Goal: Transaction & Acquisition: Book appointment/travel/reservation

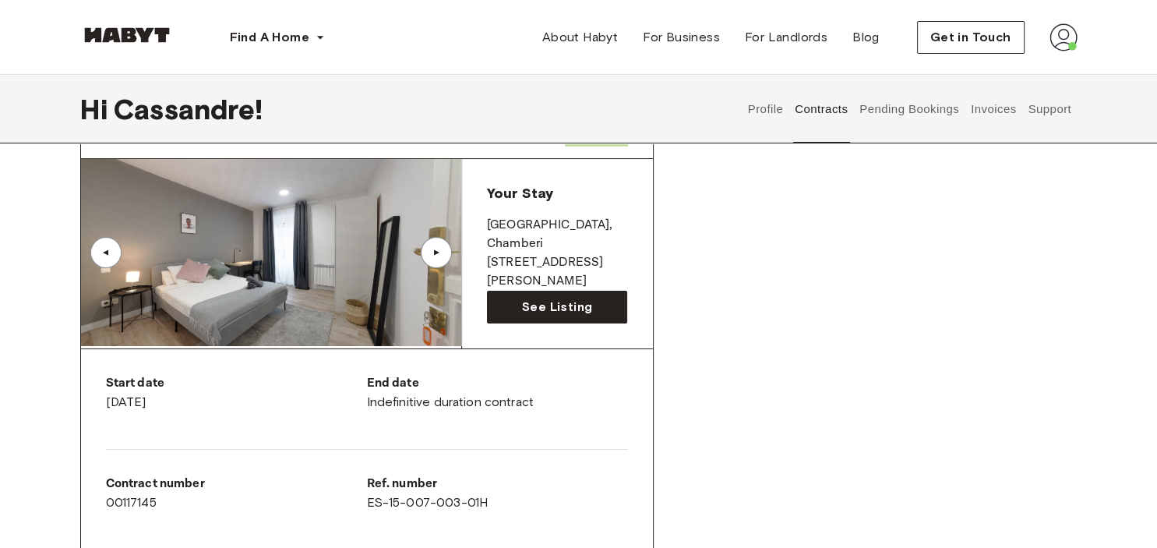
scroll to position [88, 0]
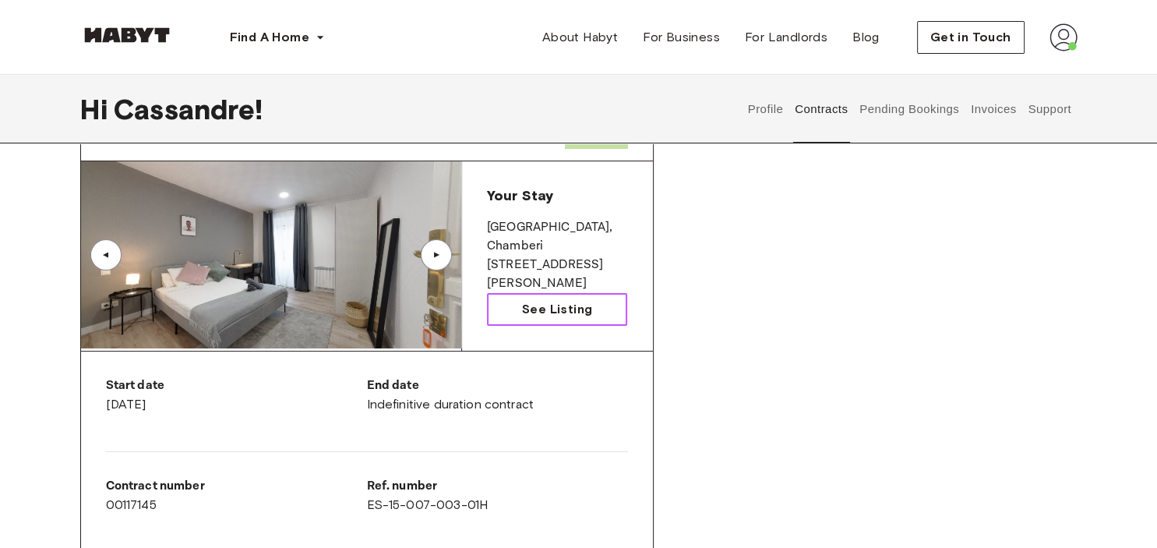
click at [599, 307] on link "See Listing" at bounding box center [557, 309] width 141 height 33
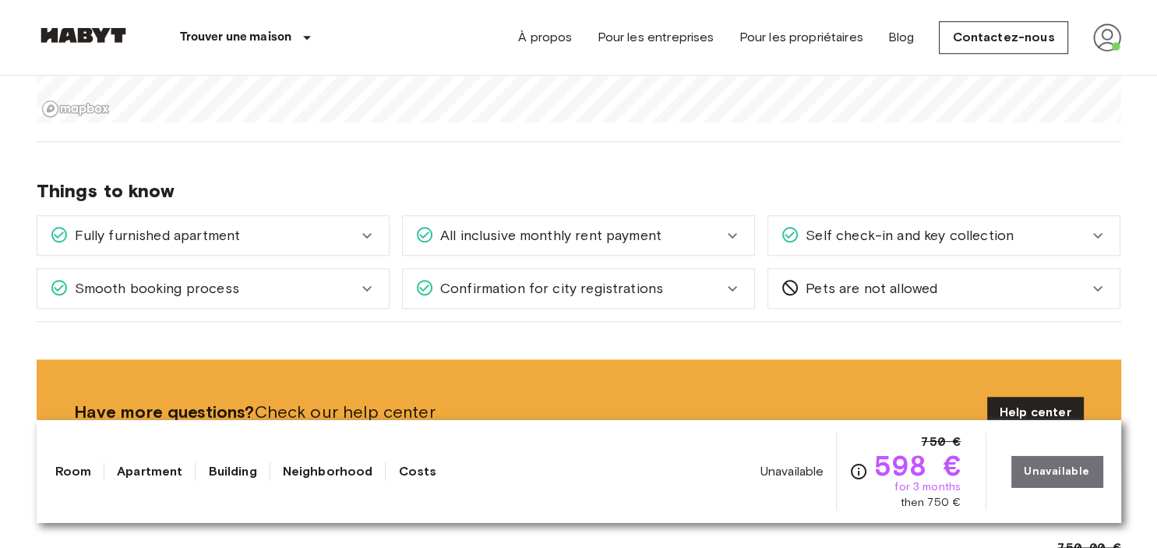
scroll to position [1584, 0]
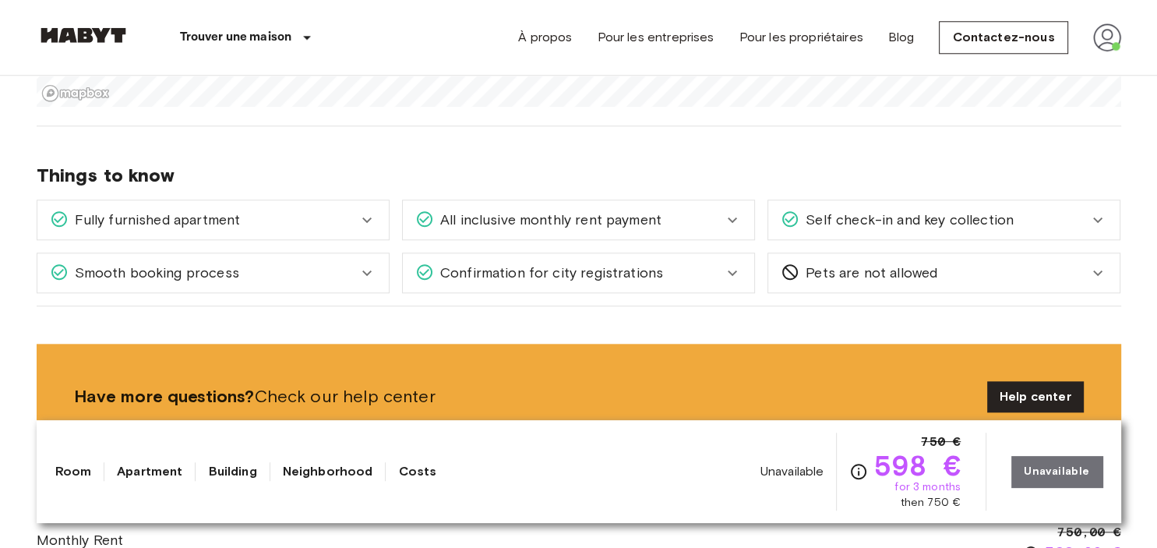
click at [376, 217] on icon at bounding box center [367, 219] width 19 height 19
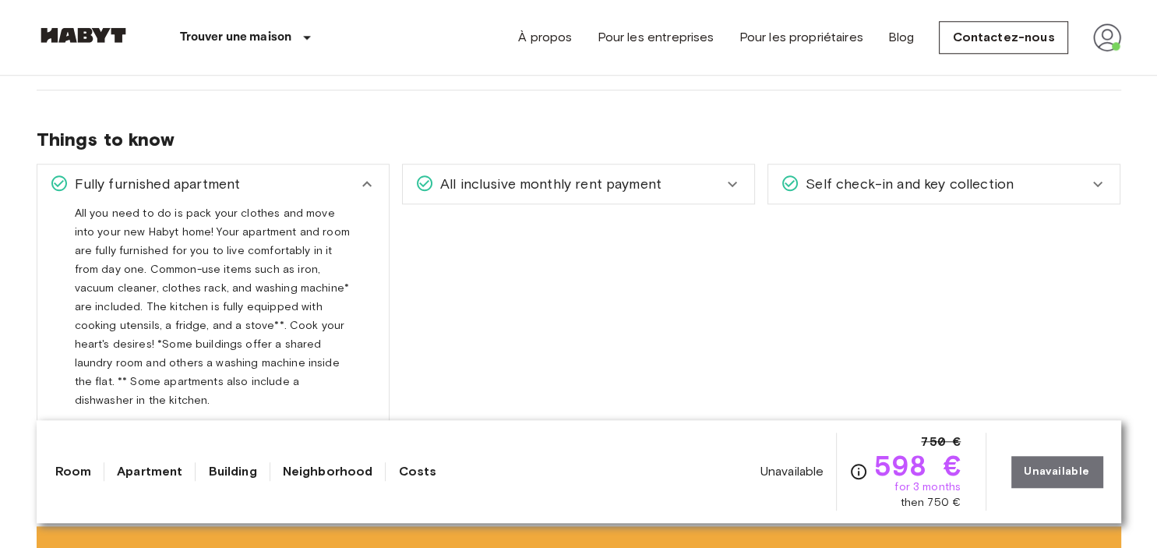
scroll to position [1626, 0]
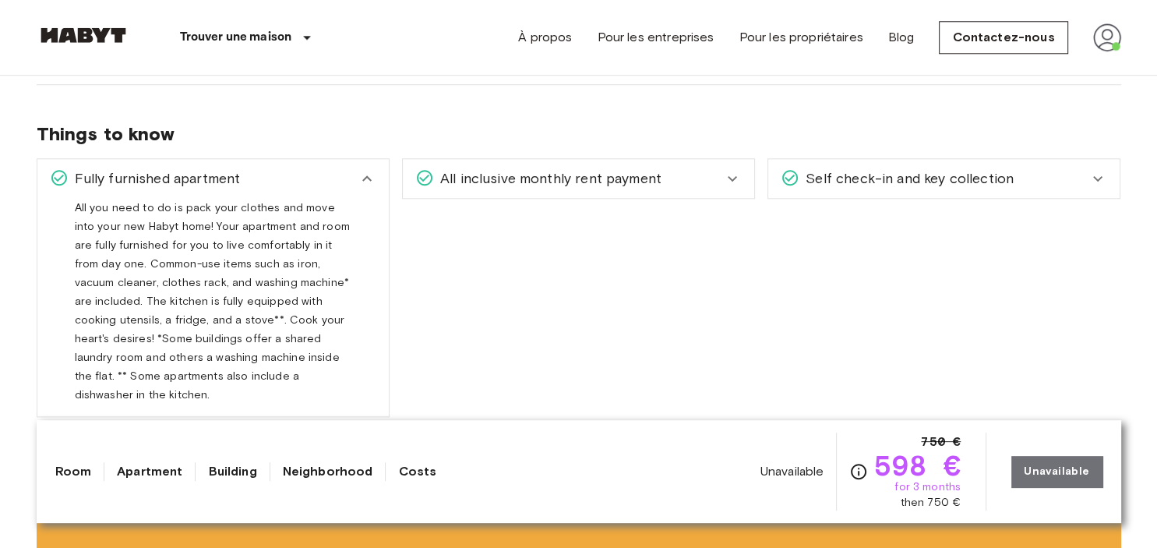
click at [532, 186] on span "All inclusive monthly rent payment" at bounding box center [548, 178] width 228 height 20
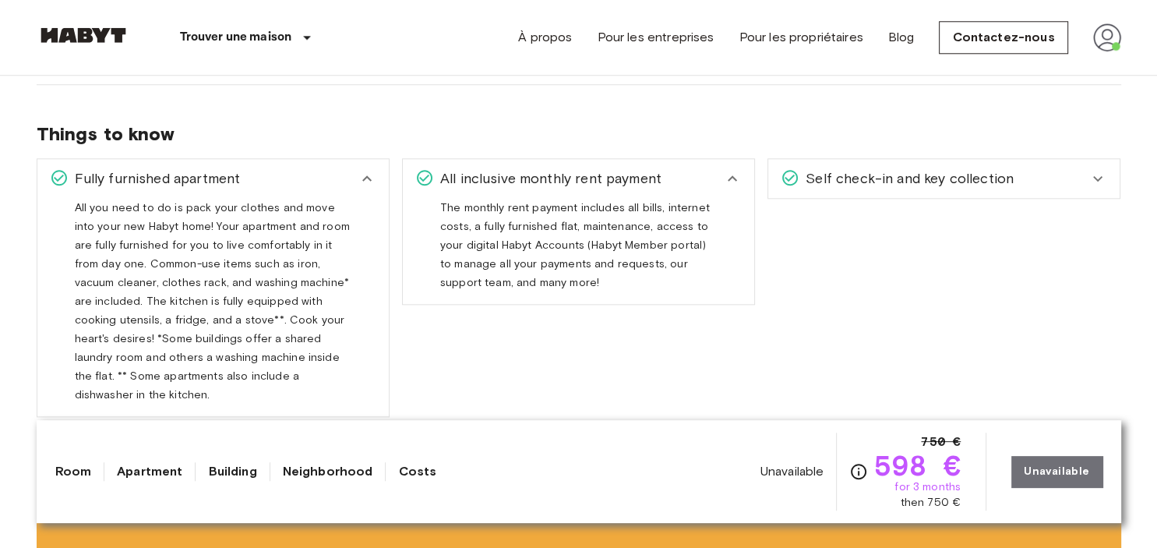
click at [880, 180] on span "Self check-in and key collection" at bounding box center [907, 178] width 214 height 20
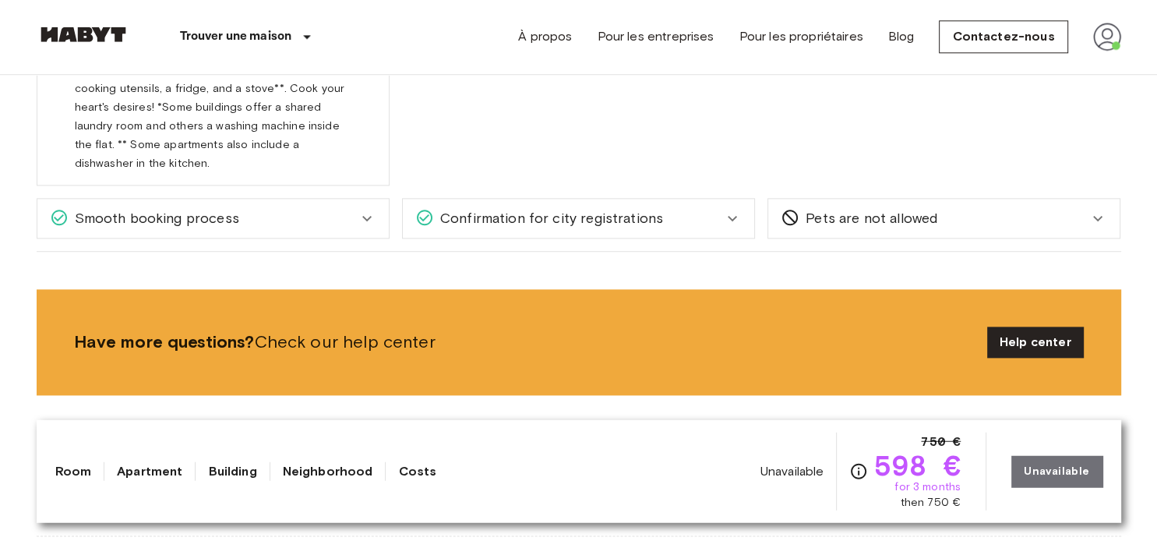
scroll to position [1862, 0]
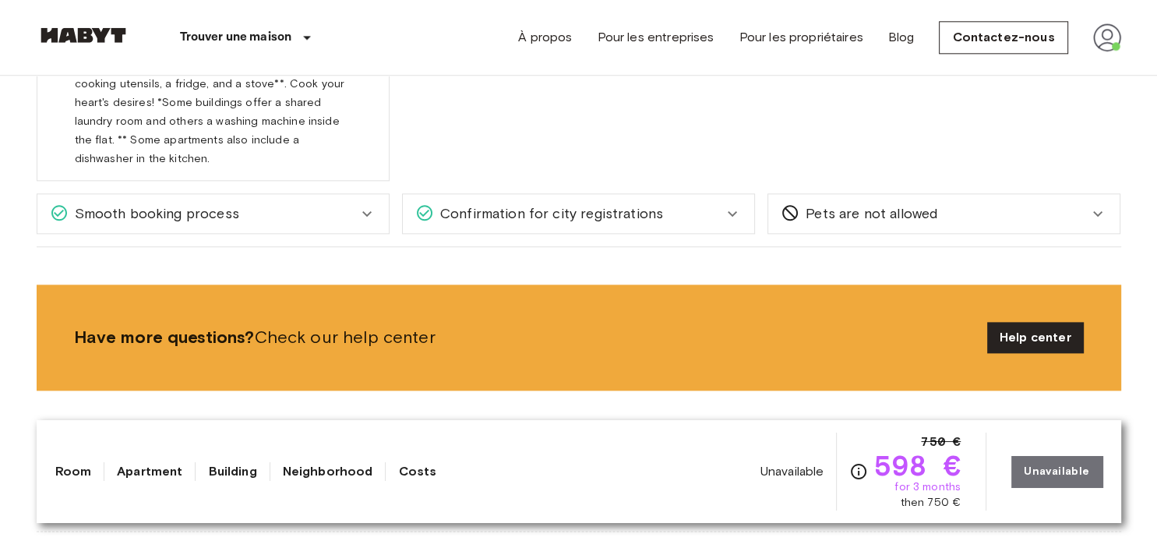
click at [321, 203] on div "Smooth booking process" at bounding box center [204, 213] width 308 height 20
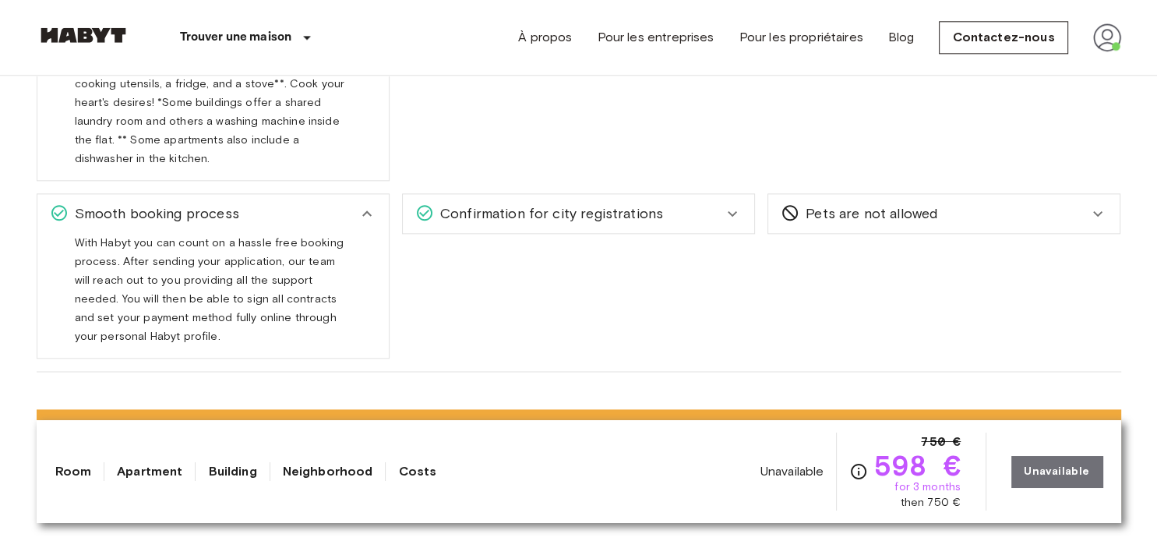
click at [549, 203] on span "Confirmation for city registrations" at bounding box center [548, 213] width 229 height 20
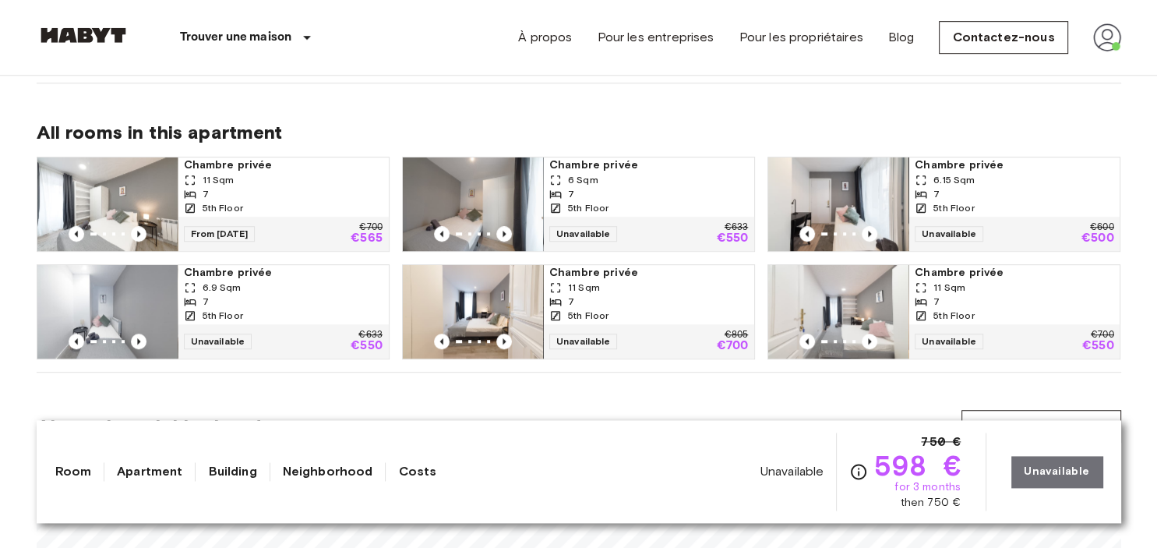
scroll to position [960, 0]
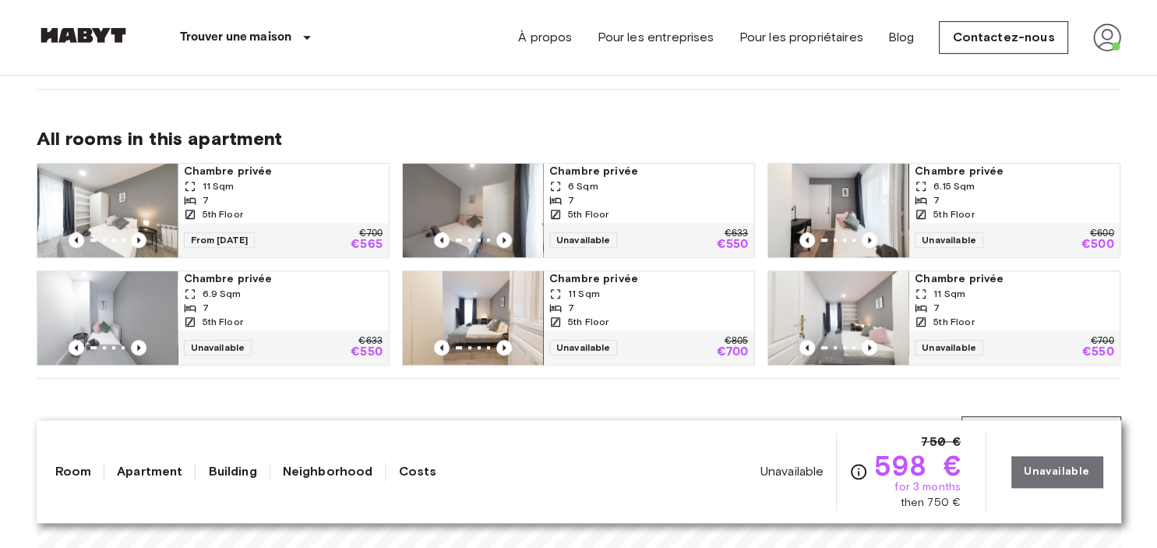
click at [130, 204] on img at bounding box center [107, 211] width 140 height 94
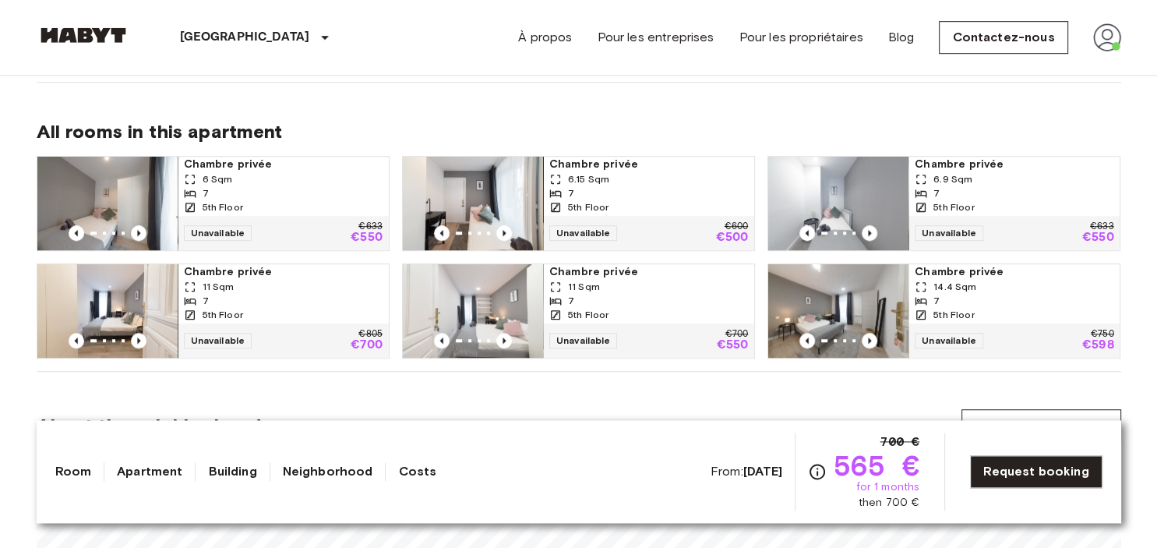
scroll to position [982, 0]
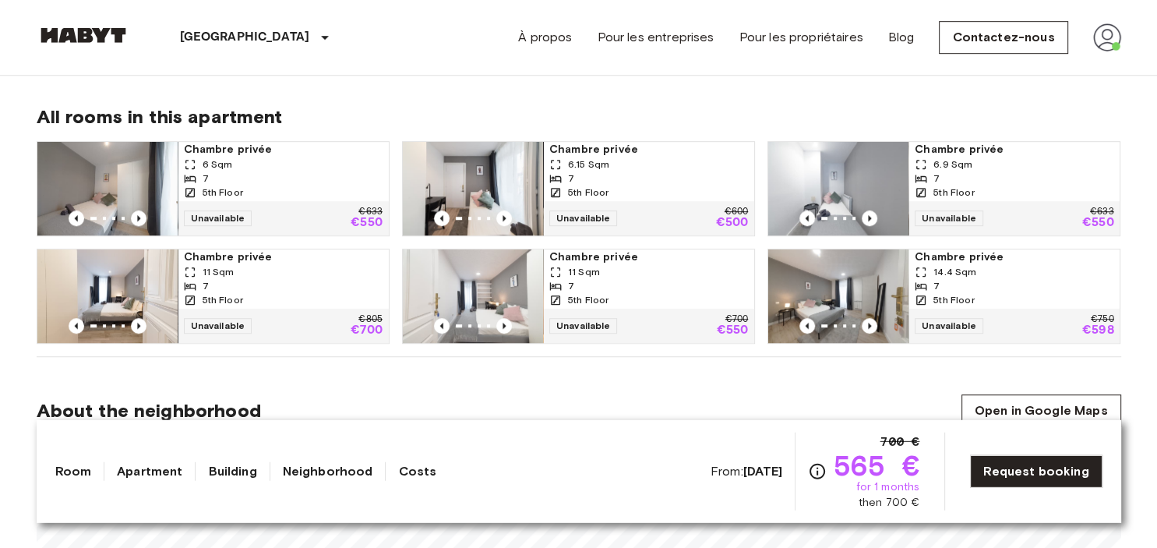
click at [238, 283] on div "7" at bounding box center [283, 286] width 199 height 14
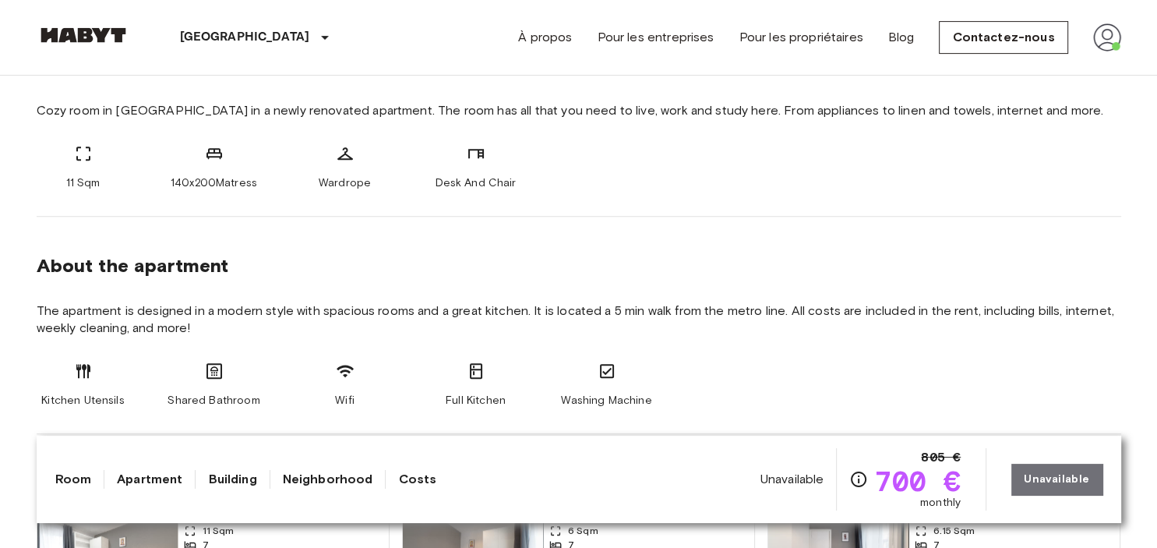
scroll to position [610, 0]
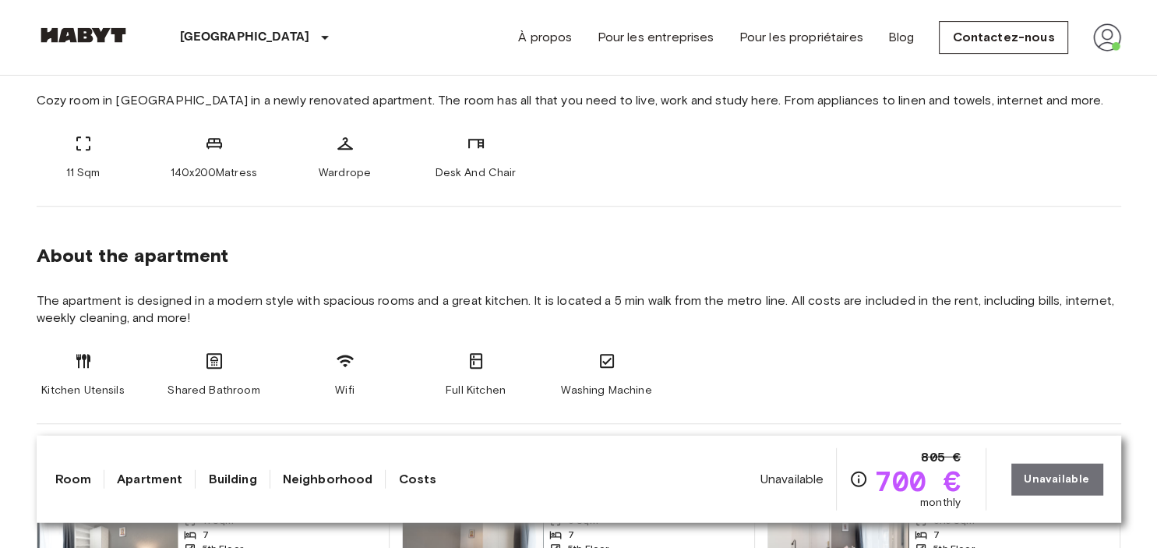
click at [217, 485] on link "Building" at bounding box center [232, 479] width 48 height 19
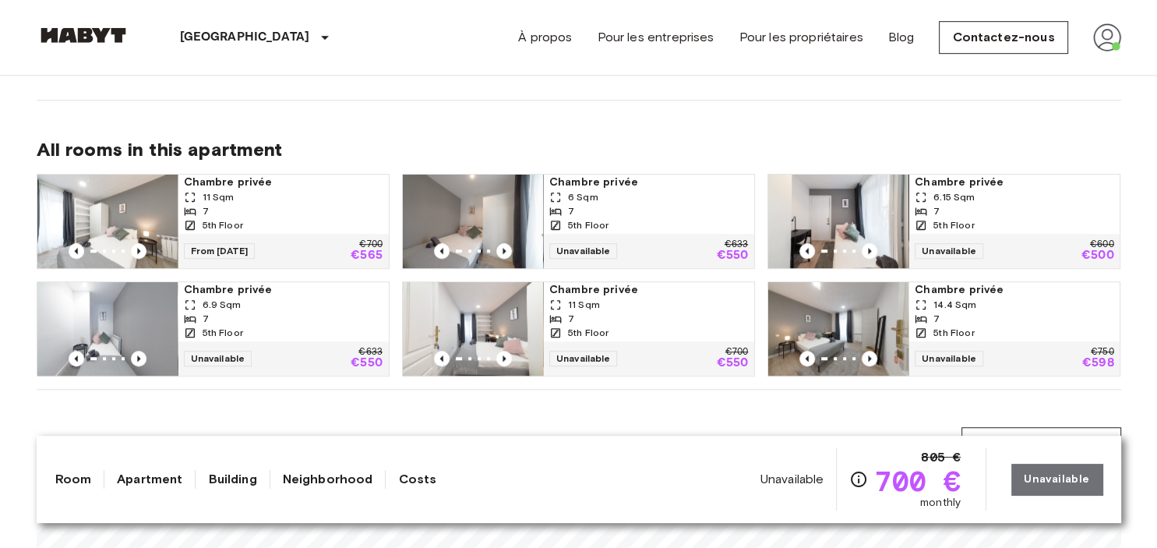
scroll to position [944, 0]
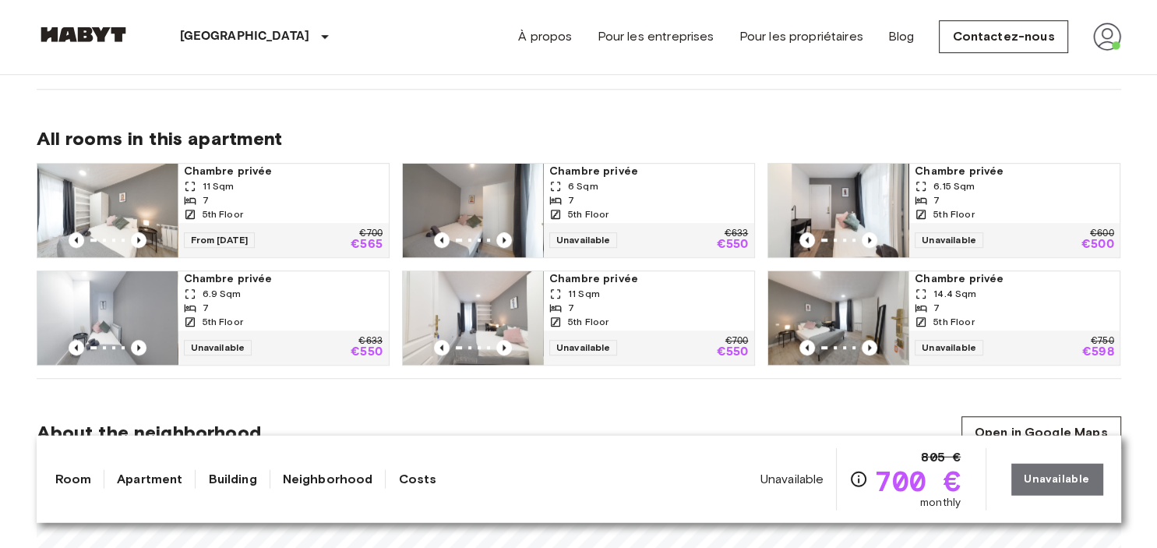
click at [846, 294] on img at bounding box center [838, 319] width 140 height 94
